Goal: Transaction & Acquisition: Book appointment/travel/reservation

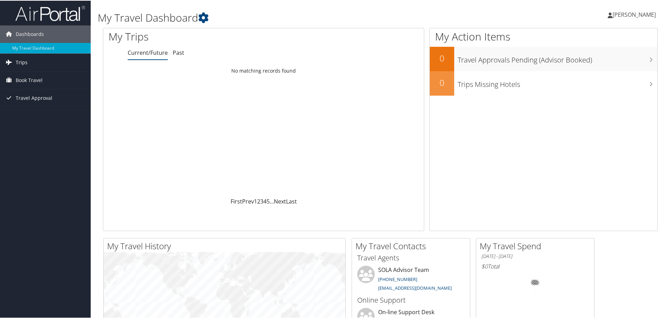
click at [33, 61] on link "Trips" at bounding box center [45, 61] width 91 height 17
click at [37, 76] on link "Current/Future Trips" at bounding box center [45, 75] width 91 height 10
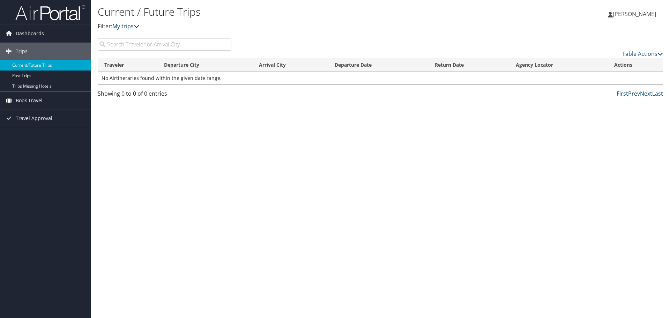
click at [38, 101] on span "Book Travel" at bounding box center [29, 100] width 27 height 17
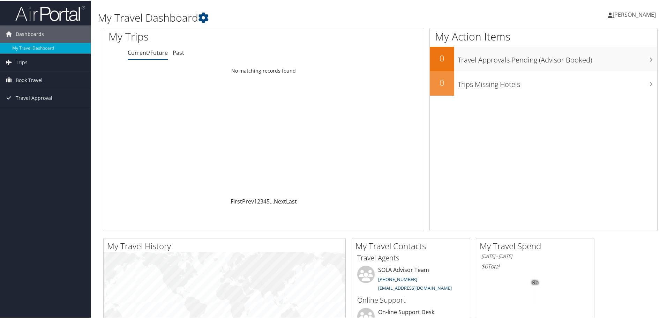
click at [643, 11] on span "[PERSON_NAME]" at bounding box center [634, 14] width 43 height 8
click at [39, 65] on link "Trips" at bounding box center [45, 61] width 91 height 17
click at [35, 109] on span "Book Travel" at bounding box center [29, 110] width 27 height 17
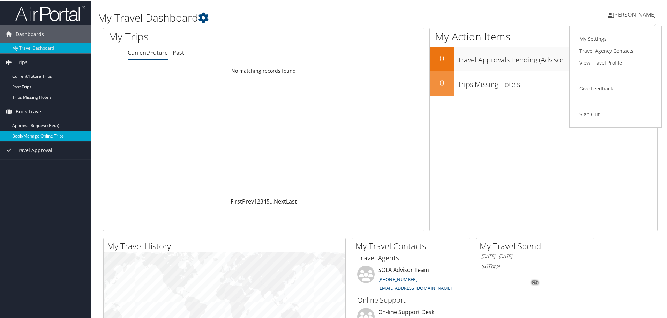
click at [39, 133] on link "Book/Manage Online Trips" at bounding box center [45, 135] width 91 height 10
